Goal: Task Accomplishment & Management: Complete application form

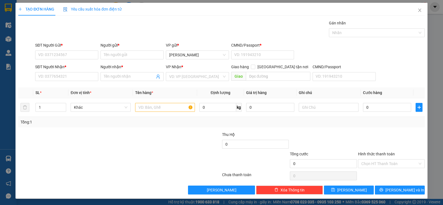
click at [77, 81] on div "SĐT Người Nhận * VD: 0377654321" at bounding box center [66, 73] width 63 height 19
click at [77, 78] on input "SĐT Người Nhận *" at bounding box center [66, 76] width 63 height 9
type input "0901341735"
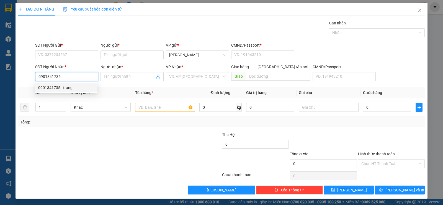
click at [71, 86] on div "0901341735 - trang" at bounding box center [66, 87] width 56 height 6
type input "trang"
type input "0901341735"
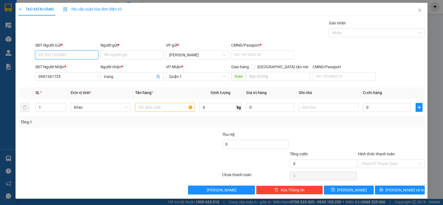
click at [74, 58] on input "SĐT Người Gửi *" at bounding box center [66, 54] width 63 height 9
click at [73, 72] on div "0933968394 - khuynh" at bounding box center [66, 75] width 56 height 6
type input "0933968394"
type input "khuynh"
type input "11"
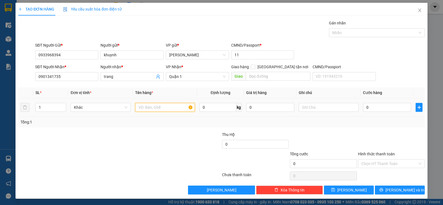
click at [161, 104] on input "text" at bounding box center [165, 107] width 60 height 9
type input "1tx trắng"
type input "3"
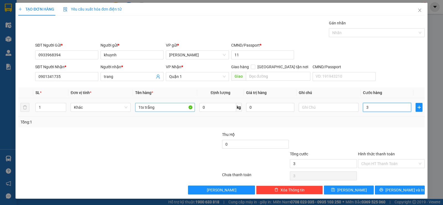
type input "30"
type input "30.000"
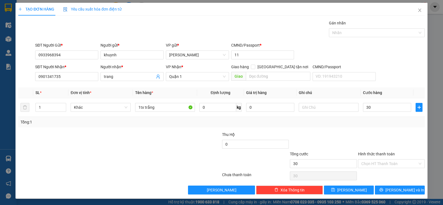
type input "30.000"
click at [360, 143] on div at bounding box center [391, 140] width 68 height 19
click at [379, 193] on button "[PERSON_NAME] và In" at bounding box center [400, 189] width 50 height 9
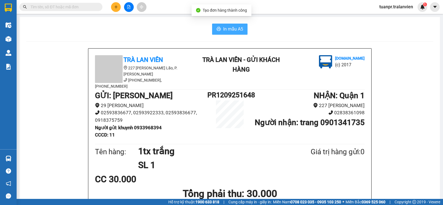
click at [229, 29] on span "In mẫu A5" at bounding box center [233, 28] width 20 height 7
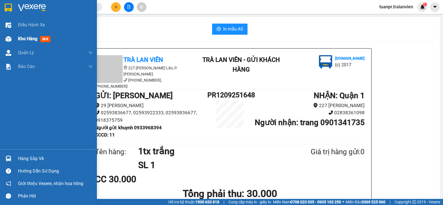
click at [18, 38] on span "Kho hàng" at bounding box center [27, 38] width 19 height 5
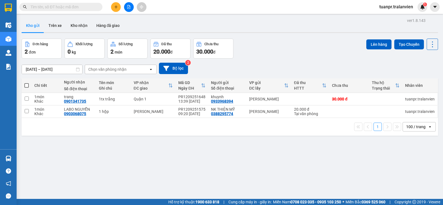
click at [67, 7] on input "text" at bounding box center [62, 7] width 65 height 6
